Goal: Find specific page/section: Find specific page/section

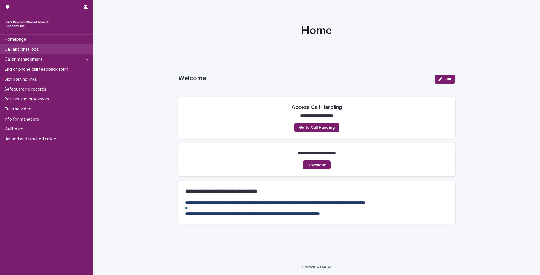
click at [33, 50] on p "Call and chat logs" at bounding box center [22, 49] width 41 height 5
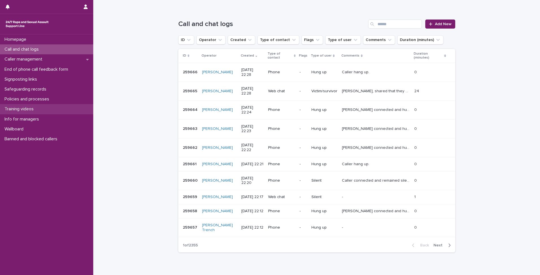
scroll to position [75, 0]
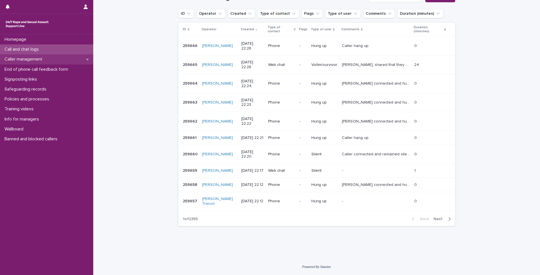
click at [21, 59] on p "Caller management" at bounding box center [24, 59] width 45 height 5
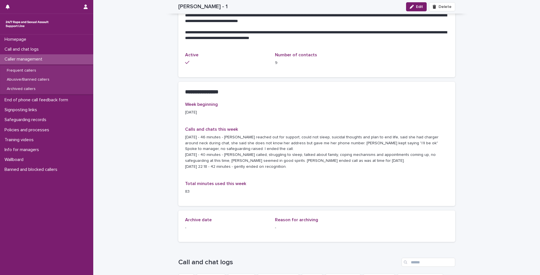
scroll to position [257, 0]
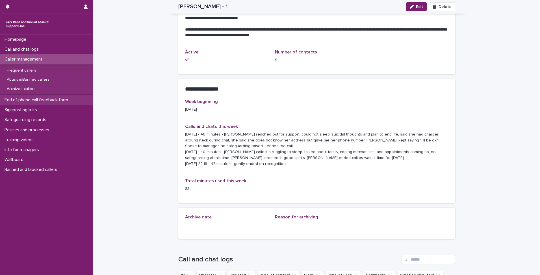
click at [49, 99] on p "End of phone call feedback form" at bounding box center [37, 99] width 70 height 5
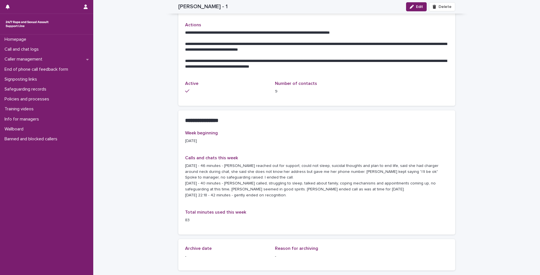
scroll to position [226, 0]
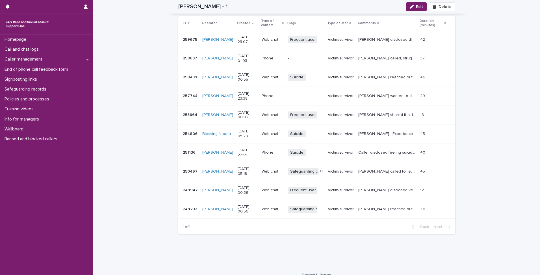
scroll to position [527, 0]
